Goal: Contribute content: Add original content to the website for others to see

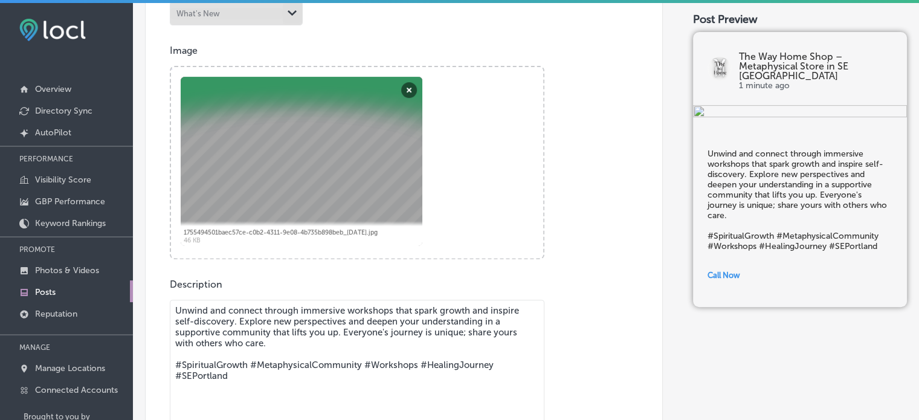
scroll to position [437, 0]
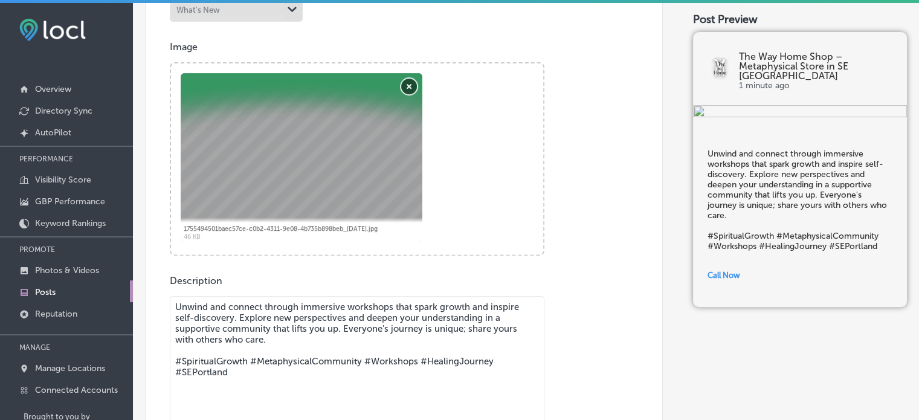
click at [409, 86] on button "Remove" at bounding box center [409, 87] width 16 height 16
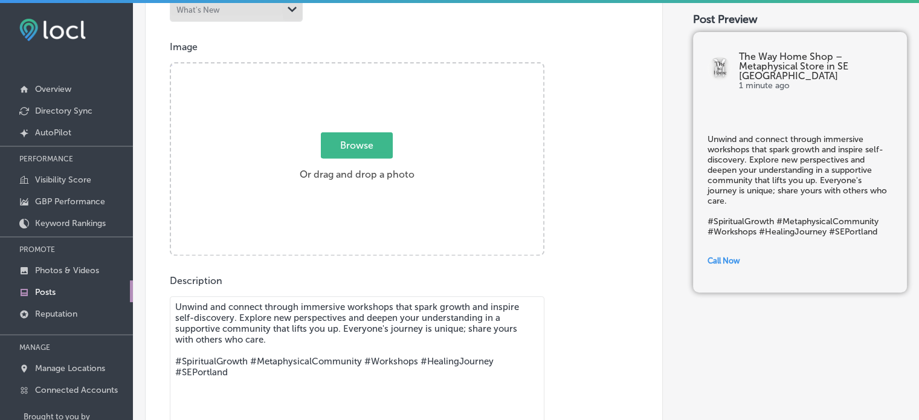
click at [358, 156] on span "Browse" at bounding box center [357, 145] width 72 height 26
click at [358, 67] on input "Browse Or drag and drop a photo" at bounding box center [357, 65] width 372 height 4
type input "C:\fakepath\504021172_122131058156072941_2784160304955049305_n.jpg"
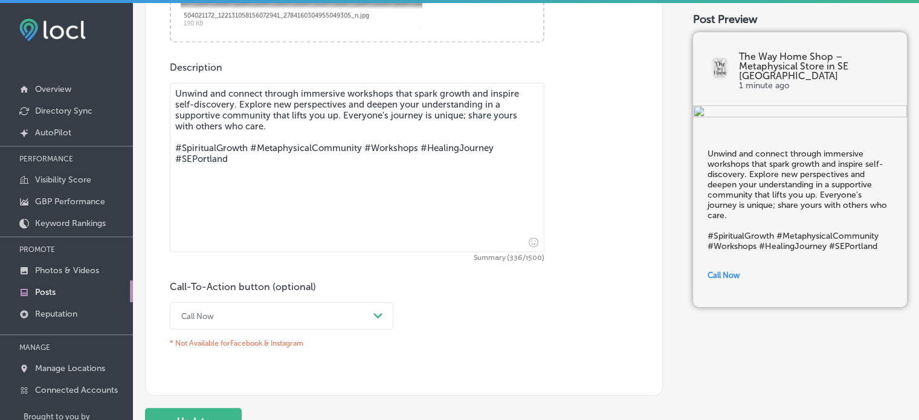
scroll to position [717, 0]
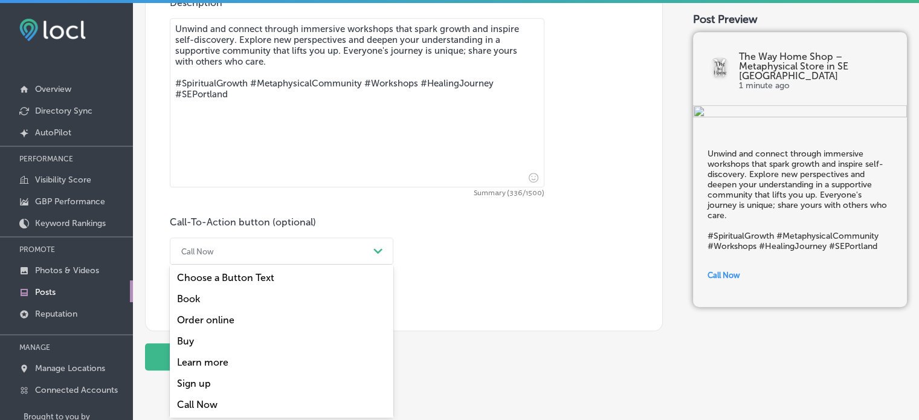
click at [310, 255] on div "Call Now" at bounding box center [271, 251] width 193 height 19
click at [234, 316] on div "Order online" at bounding box center [282, 319] width 224 height 21
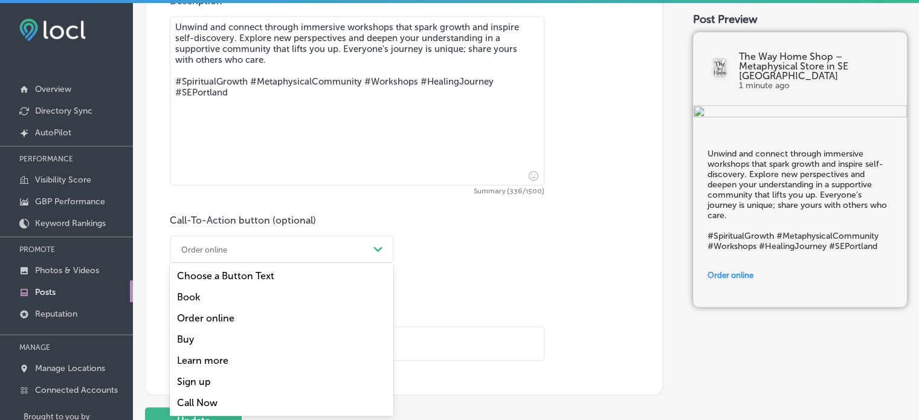
click at [332, 249] on div "Order online" at bounding box center [271, 249] width 193 height 19
click at [225, 404] on div "Call Now" at bounding box center [282, 402] width 224 height 21
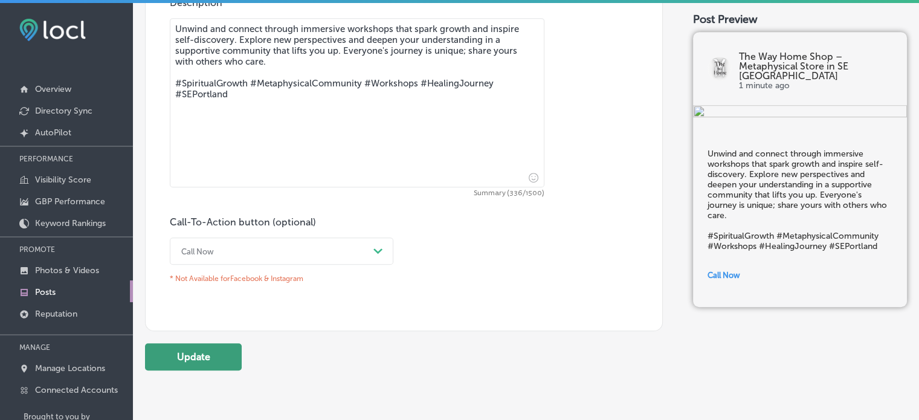
click at [221, 357] on button "Update" at bounding box center [193, 356] width 97 height 27
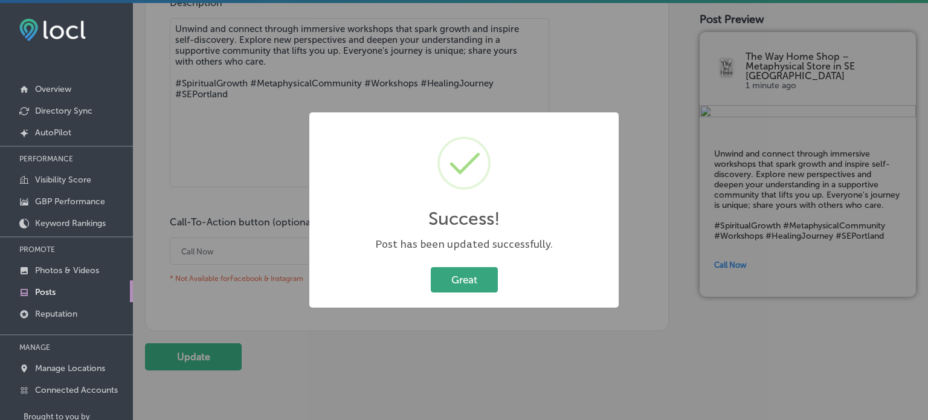
click at [481, 277] on button "Great" at bounding box center [464, 279] width 67 height 25
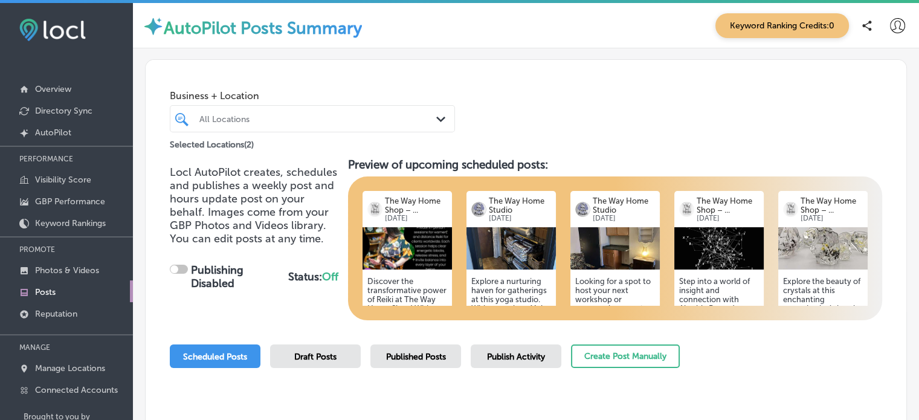
checkbox input "true"
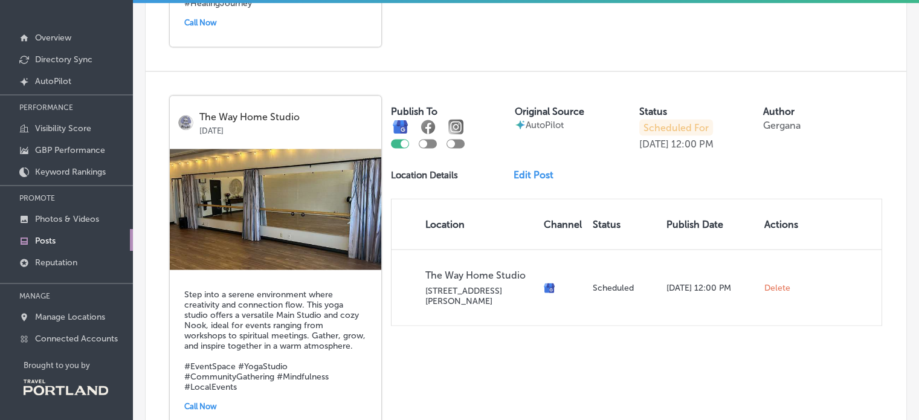
scroll to position [2361, 0]
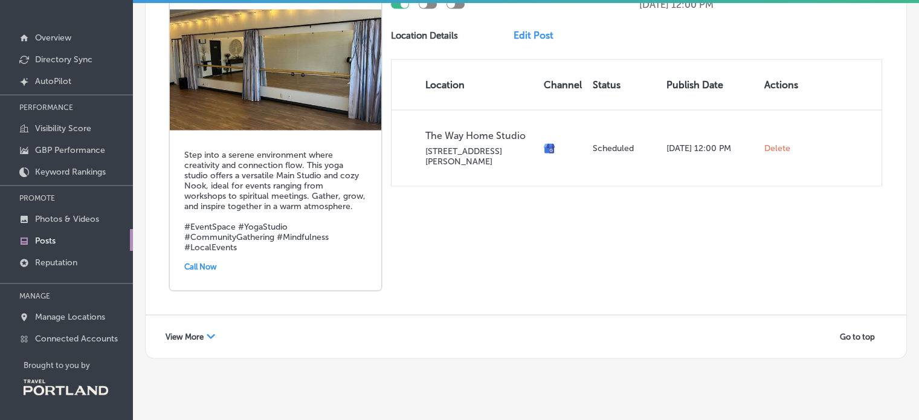
click at [271, 327] on div "View More Path Created with Sketch. Go to top" at bounding box center [526, 336] width 736 height 19
click at [211, 334] on icon "Path Created with Sketch." at bounding box center [211, 336] width 8 height 5
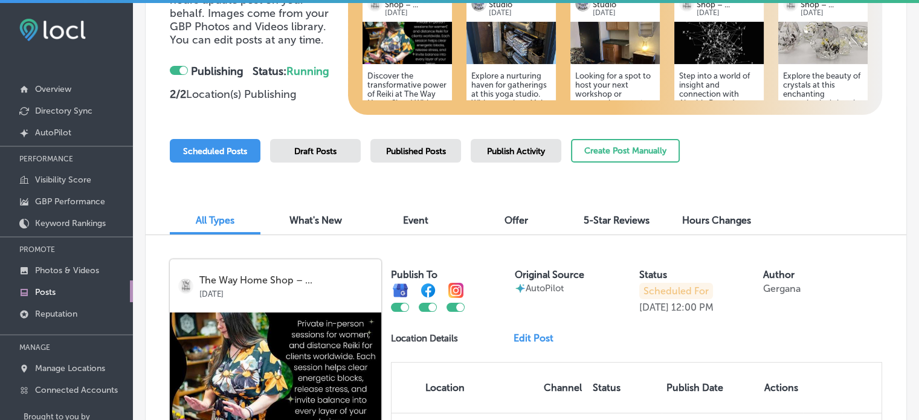
scroll to position [0, 0]
